Goal: Find specific page/section: Find specific page/section

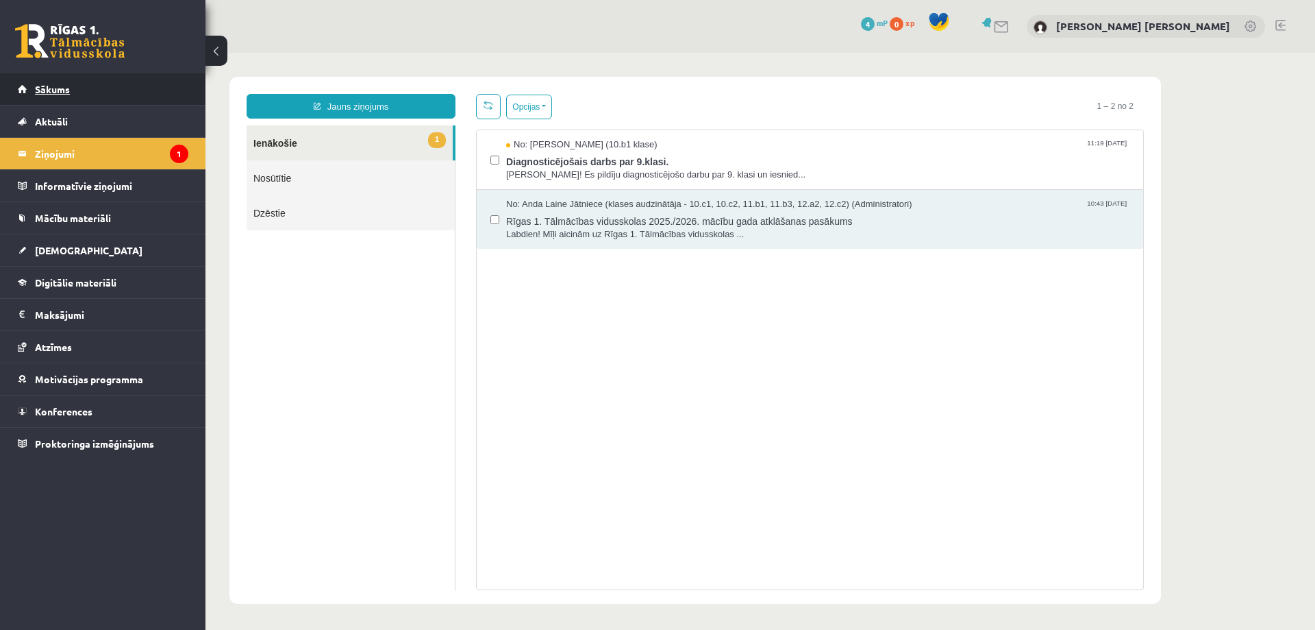
click at [51, 86] on span "Sākums" at bounding box center [52, 89] width 35 height 12
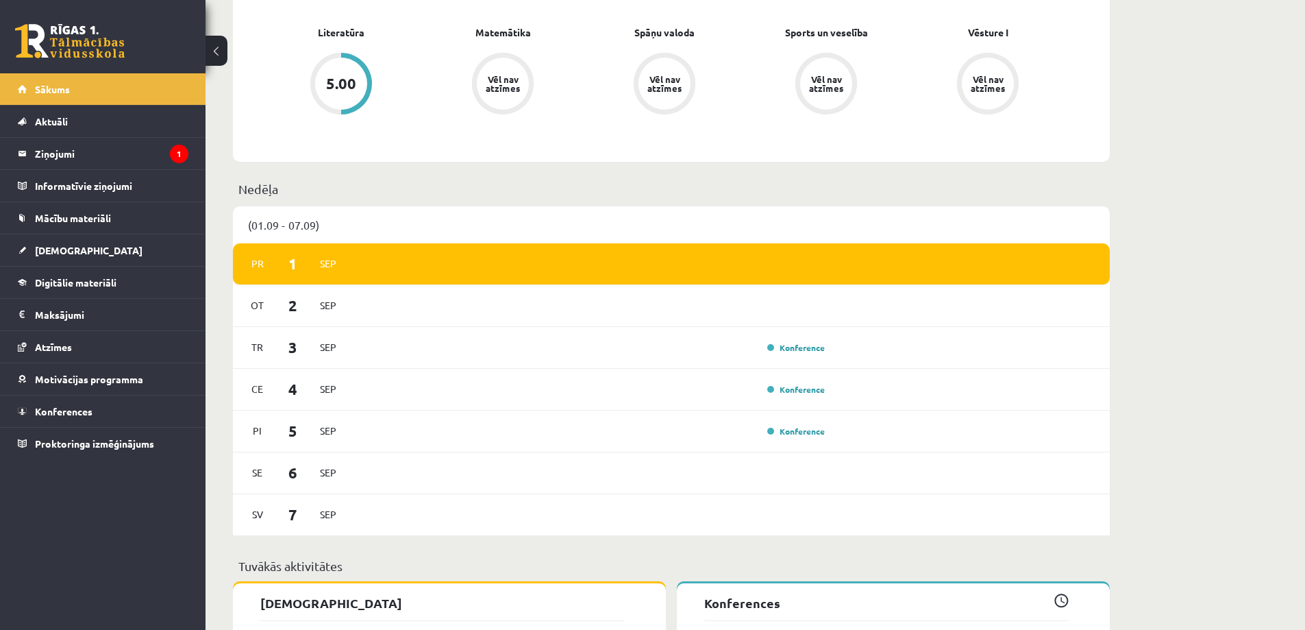
scroll to position [617, 0]
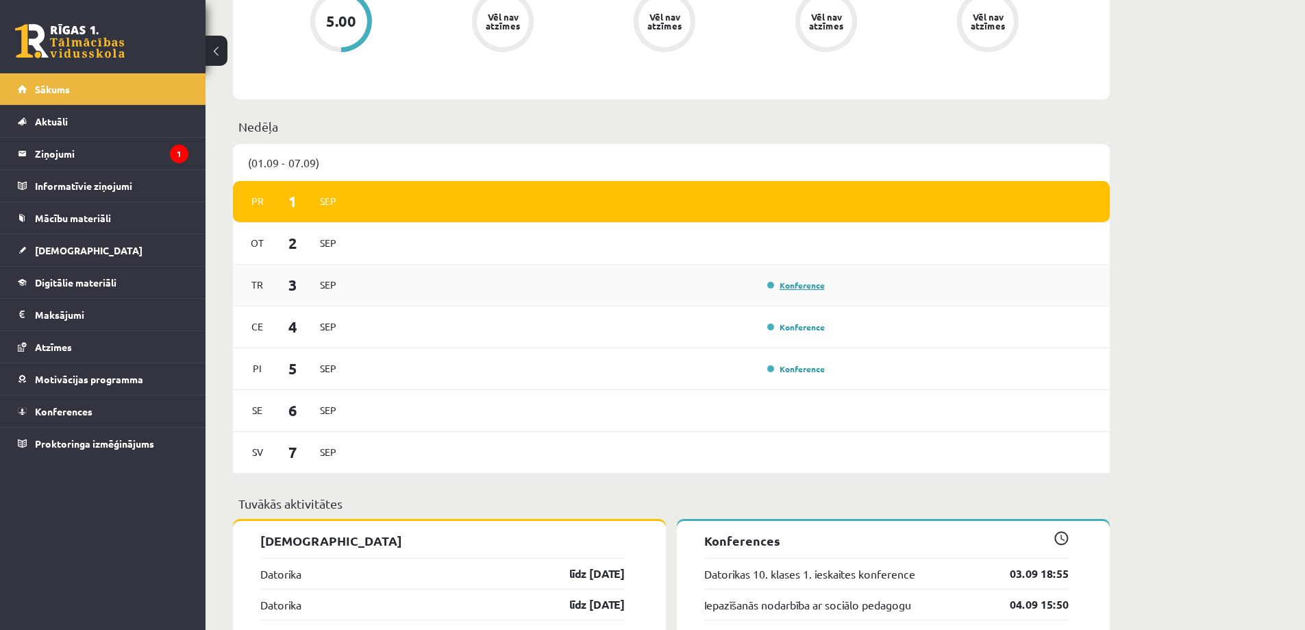
click at [798, 287] on link "Konference" at bounding box center [796, 284] width 58 height 11
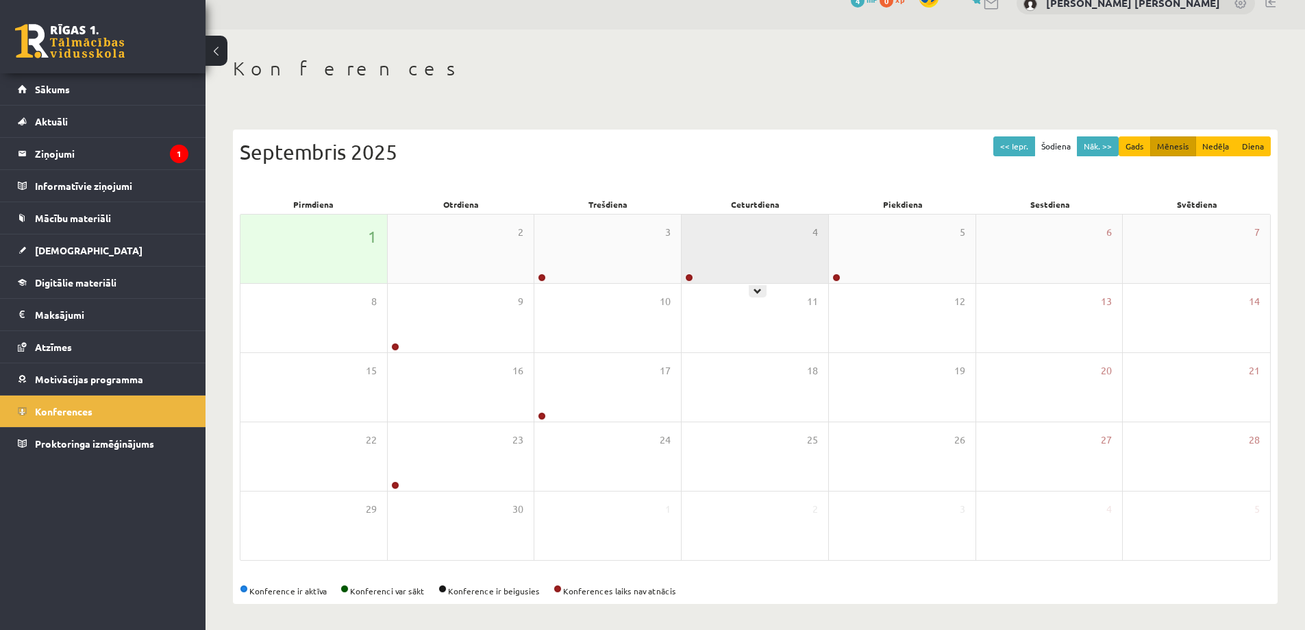
scroll to position [25, 0]
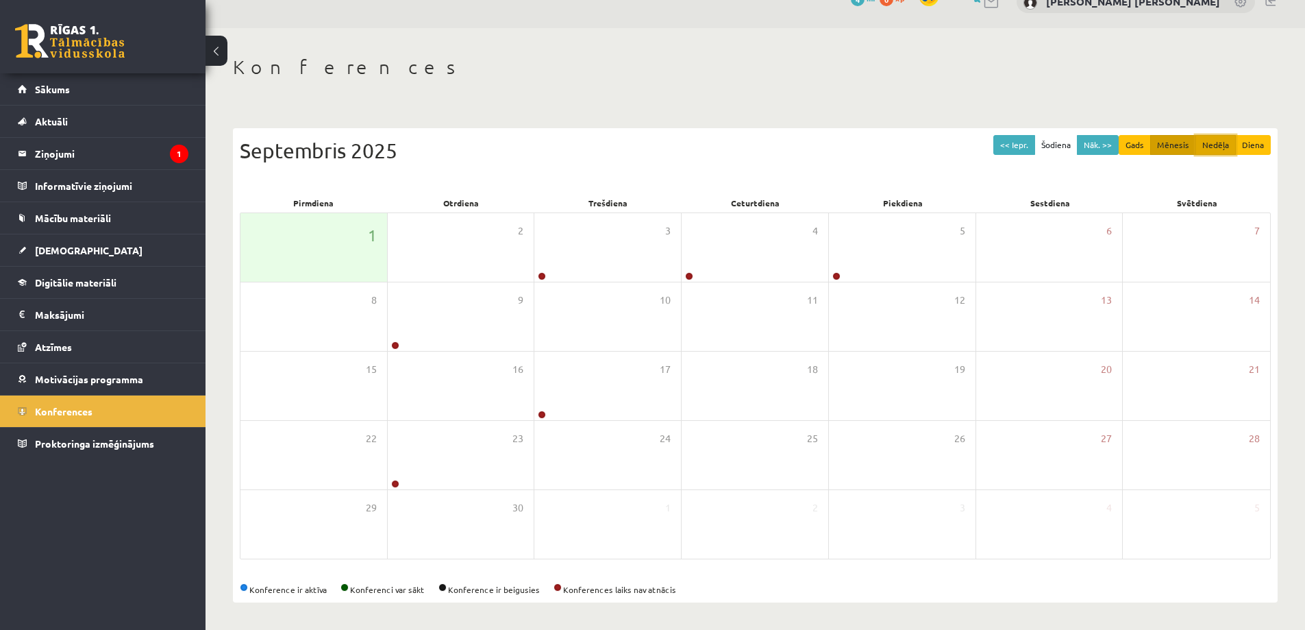
click at [1206, 139] on button "Nedēļa" at bounding box center [1215, 145] width 40 height 20
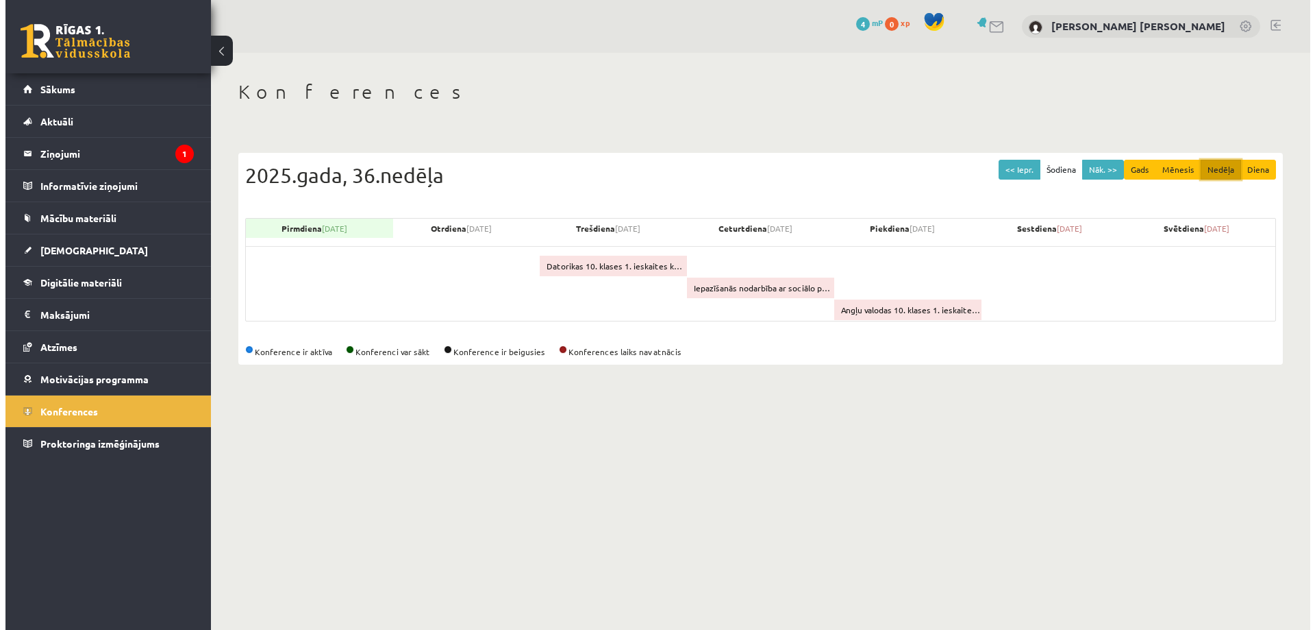
scroll to position [0, 0]
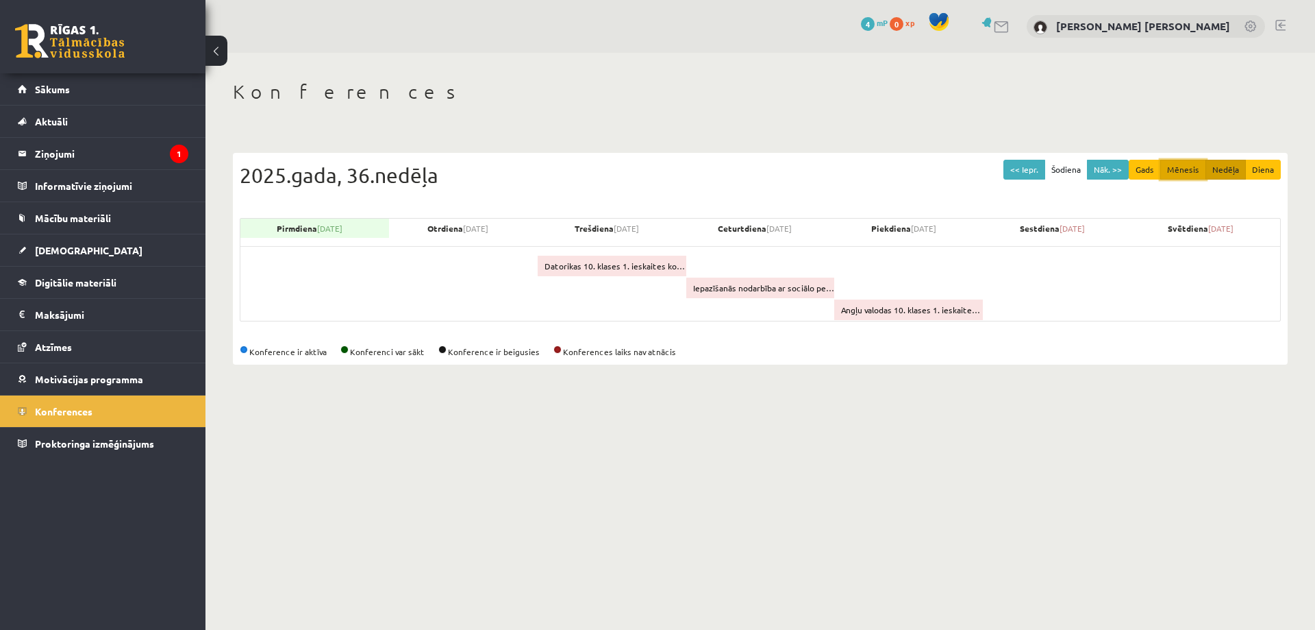
click at [1175, 169] on button "Mēnesis" at bounding box center [1183, 170] width 46 height 20
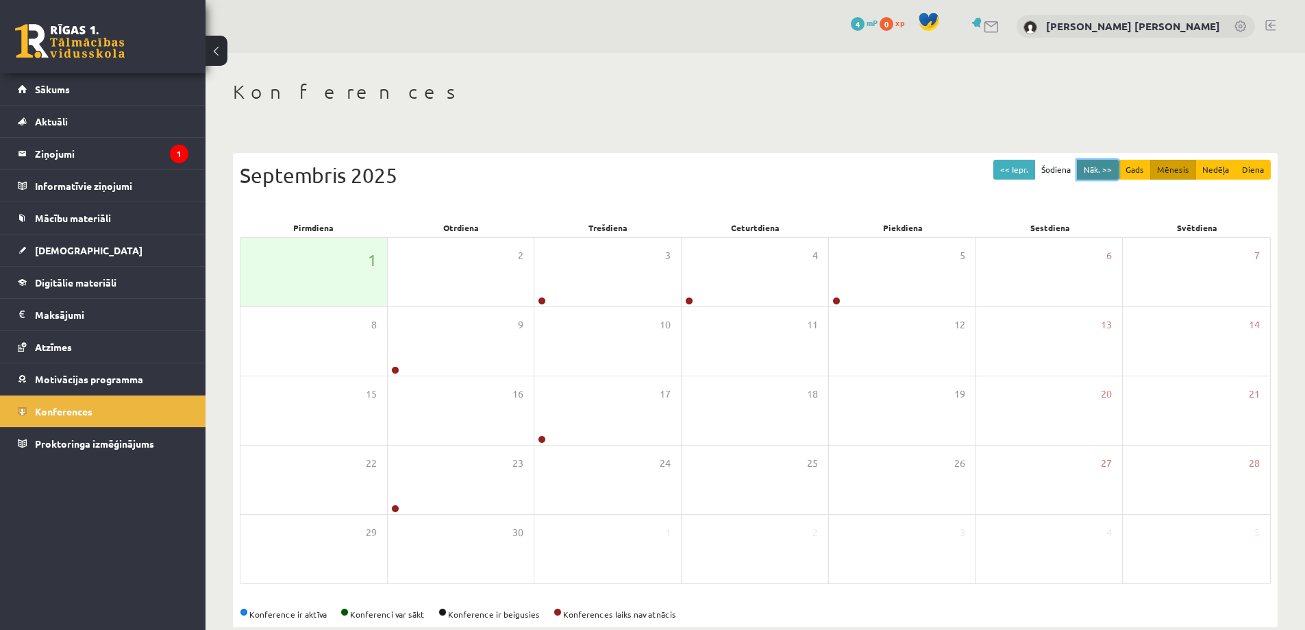
click at [1112, 165] on button "Nāk. >>" at bounding box center [1098, 170] width 42 height 20
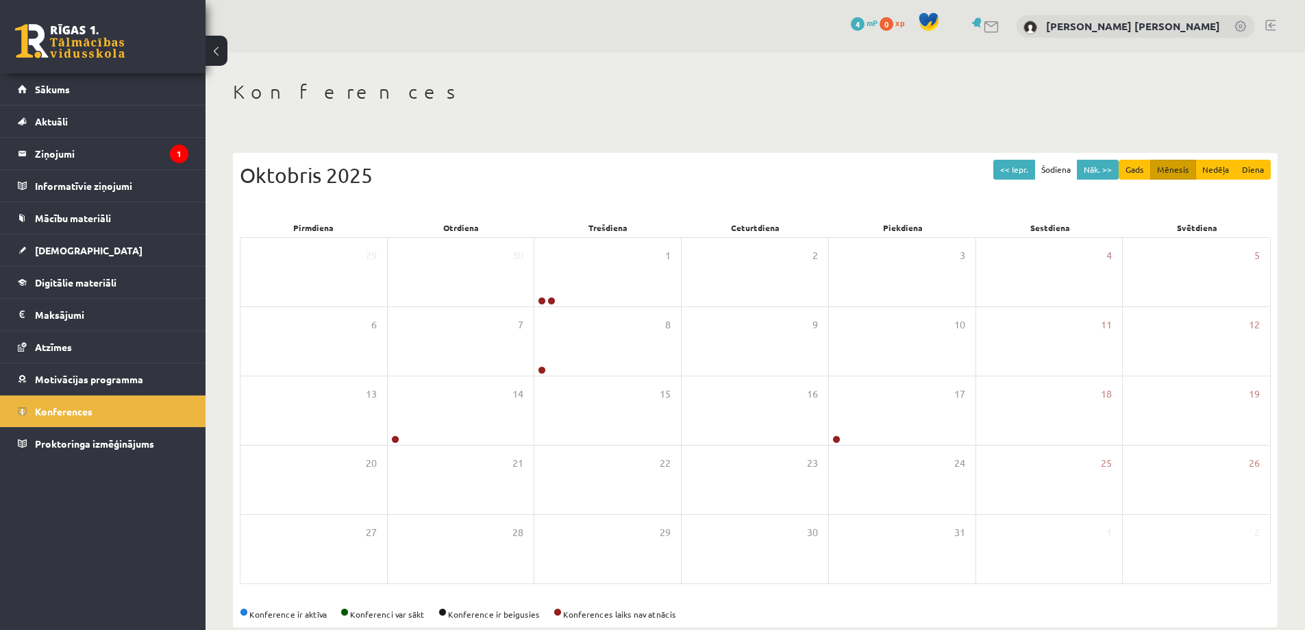
click at [155, 580] on div "0 Dāvanas 4 mP 0 xp Frančesko Pio Bevilakva Sākums Aktuāli Kā mācīties eSKOLĀ K…" at bounding box center [103, 315] width 206 height 630
click at [53, 139] on legend "Ziņojumi 1" at bounding box center [111, 154] width 153 height 32
